Goal: Navigation & Orientation: Find specific page/section

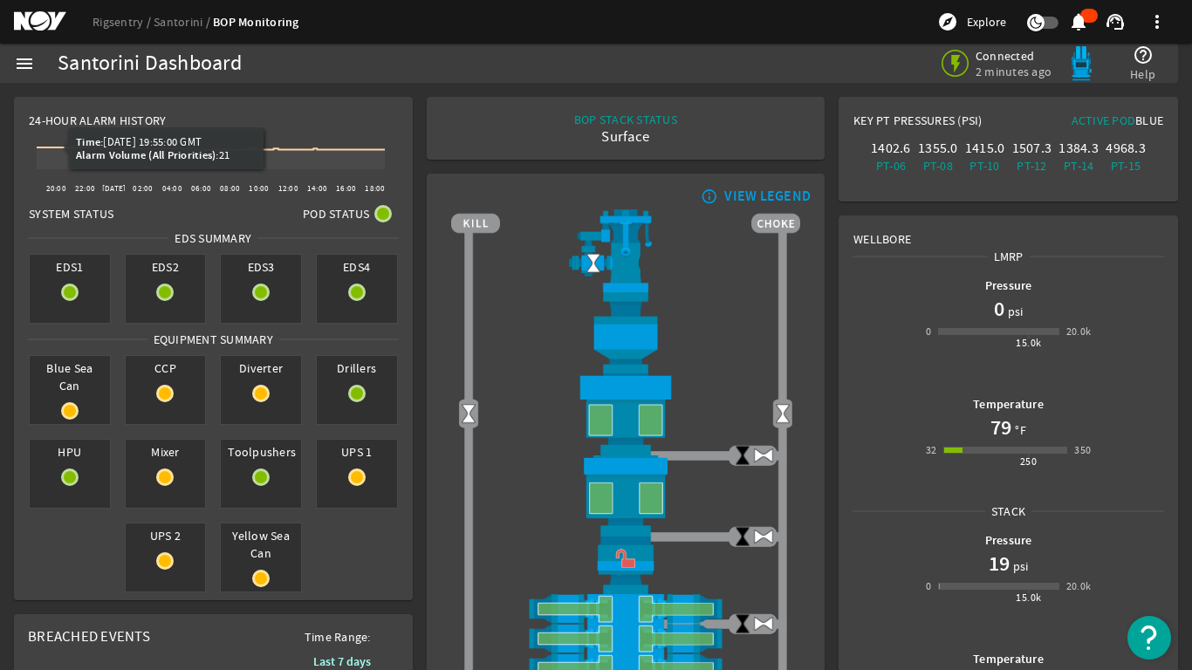
click at [36, 53] on div "menu" at bounding box center [24, 63] width 49 height 39
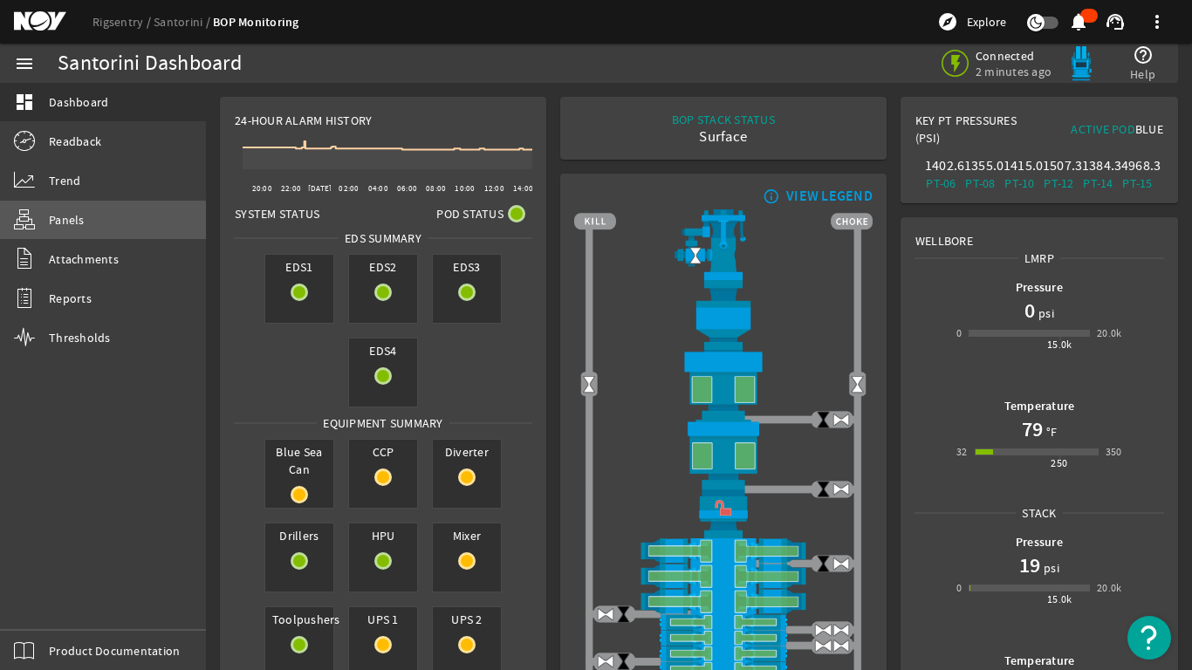
click at [64, 230] on link "Panels" at bounding box center [103, 220] width 206 height 38
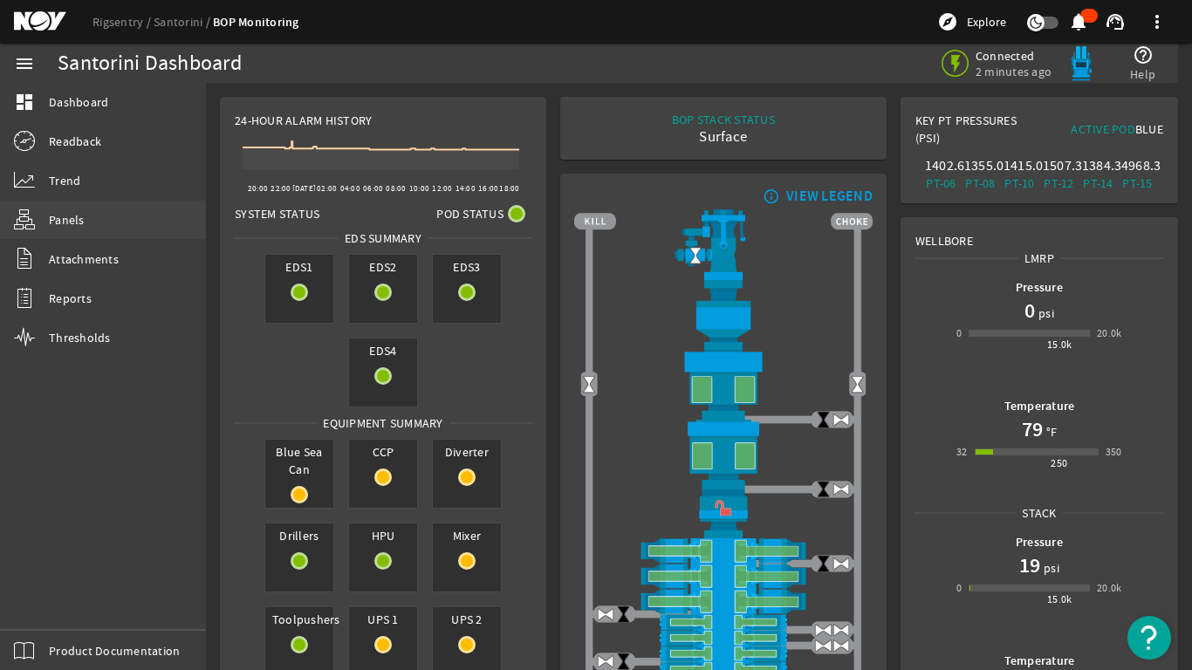
click at [72, 220] on span "Panels" at bounding box center [67, 219] width 36 height 17
click at [58, 219] on span "Panels" at bounding box center [67, 219] width 36 height 17
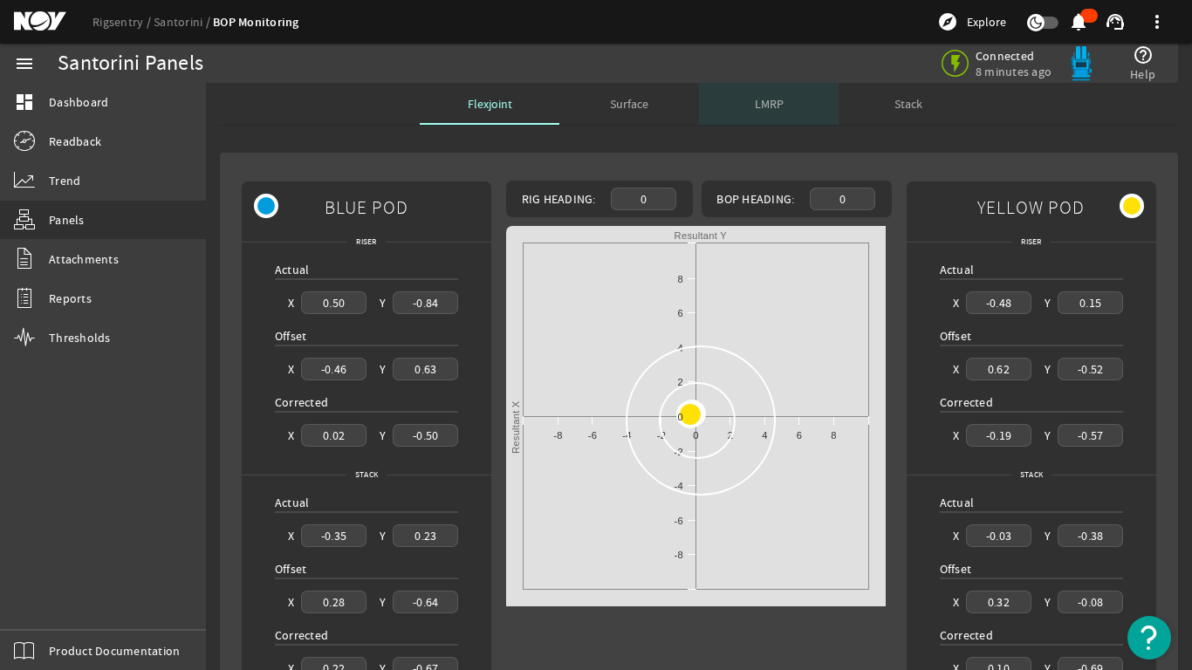
click at [762, 100] on span "LMRP" at bounding box center [769, 104] width 29 height 12
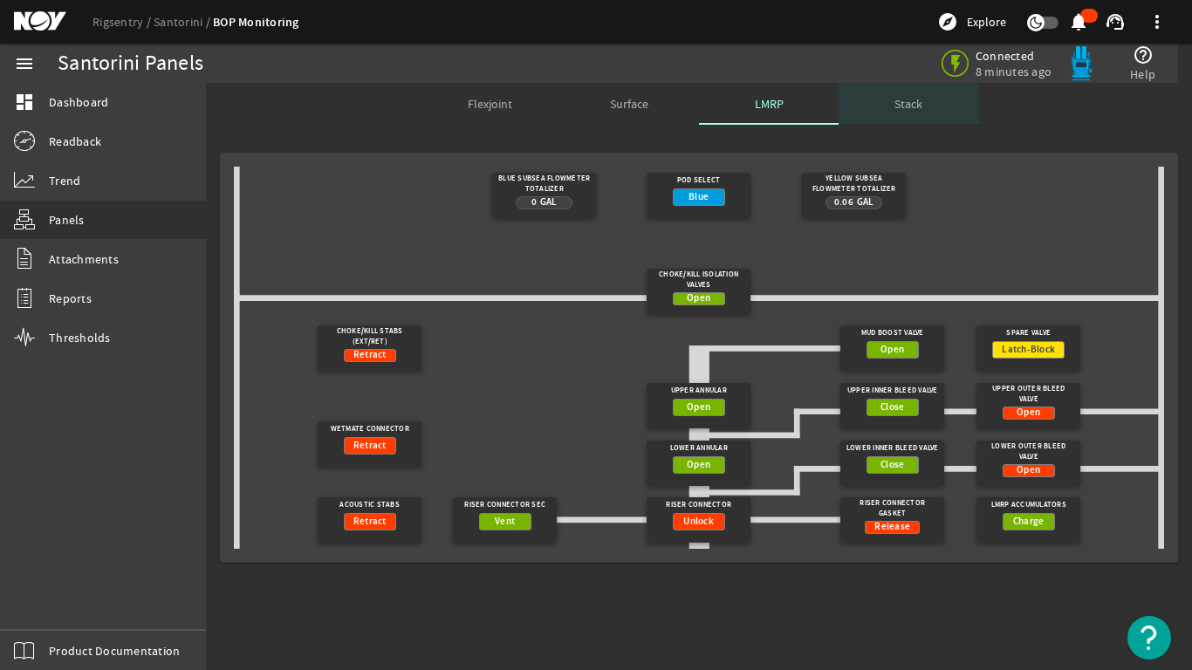
click at [904, 102] on span "Stack" at bounding box center [909, 104] width 28 height 12
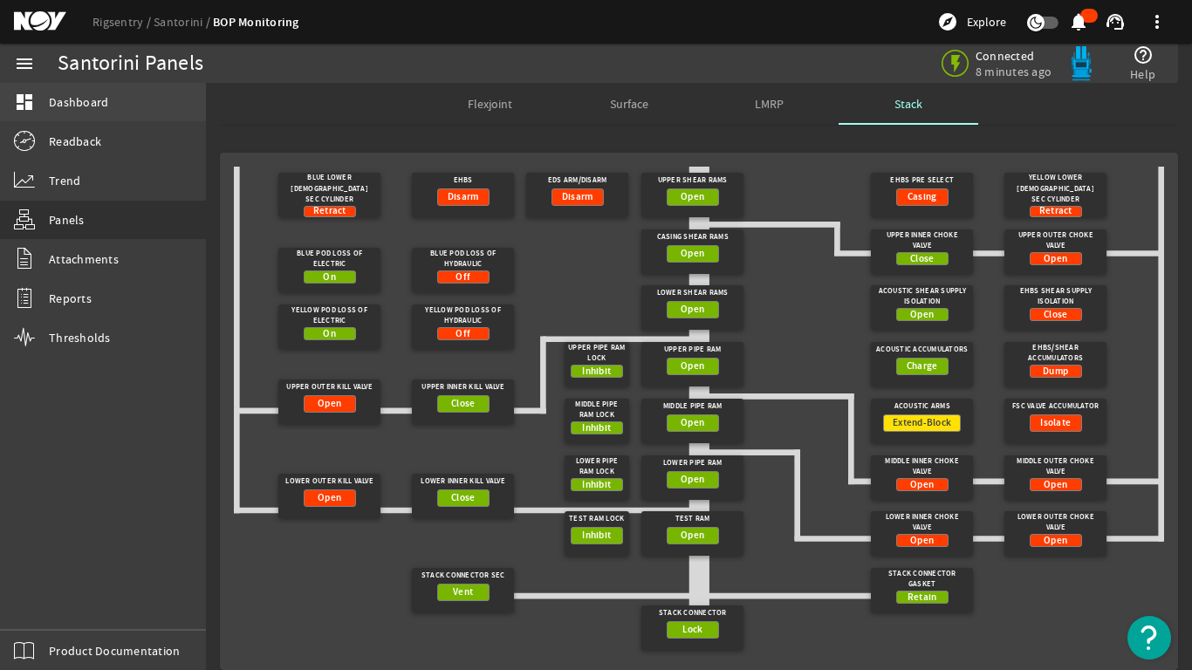
click at [62, 106] on span "Dashboard" at bounding box center [78, 101] width 59 height 17
